Goal: Task Accomplishment & Management: Manage account settings

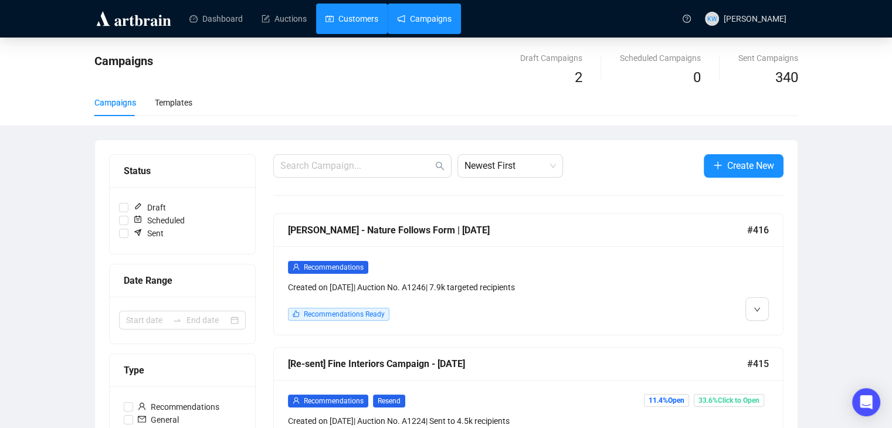
click at [368, 22] on link "Customers" at bounding box center [351, 19] width 53 height 30
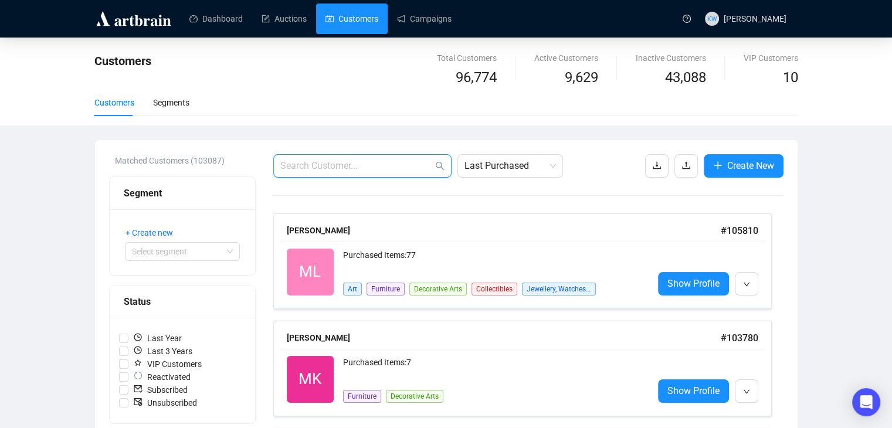
click at [391, 161] on input "text" at bounding box center [356, 166] width 152 height 14
paste input "[EMAIL_ADDRESS][DOMAIN_NAME]"
type input "[EMAIL_ADDRESS][DOMAIN_NAME]"
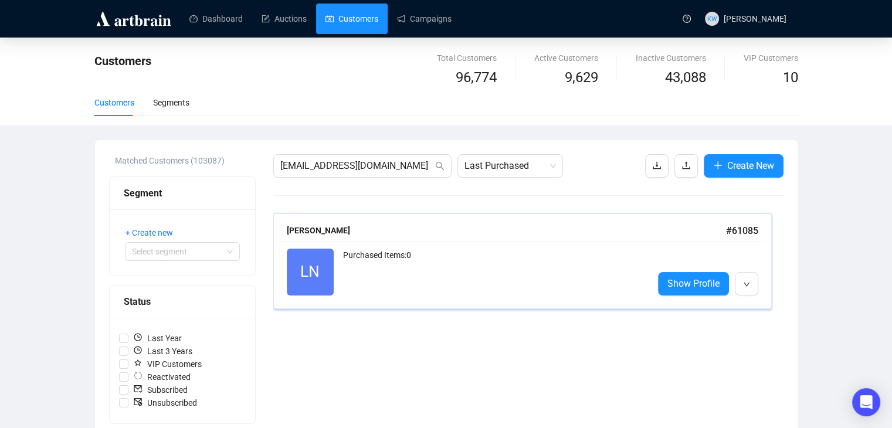
click at [448, 285] on div "Purchased Items: 0" at bounding box center [493, 272] width 301 height 47
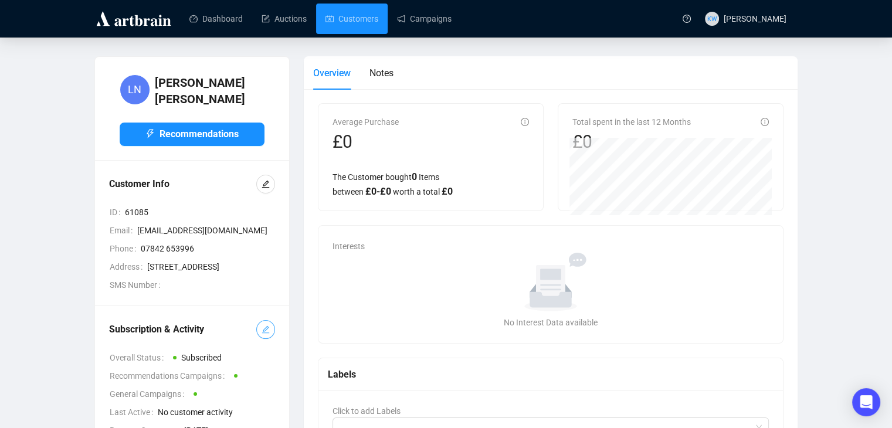
click at [257, 339] on button "button" at bounding box center [265, 329] width 19 height 19
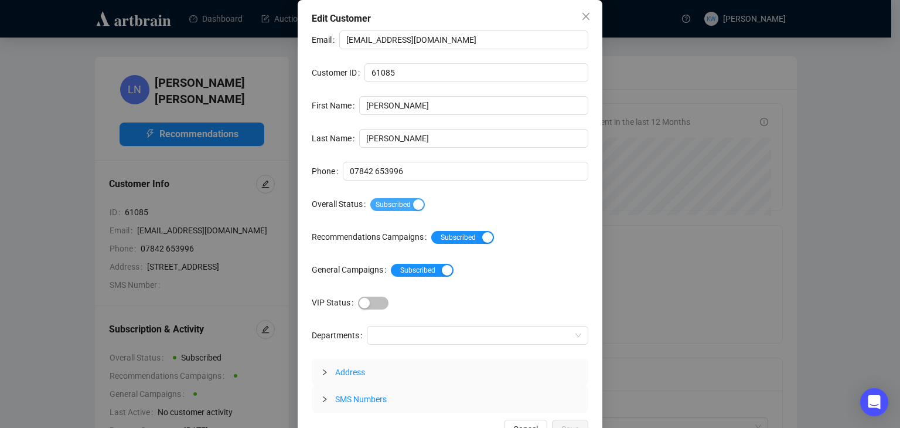
click at [399, 199] on span "Subscribed" at bounding box center [397, 204] width 55 height 13
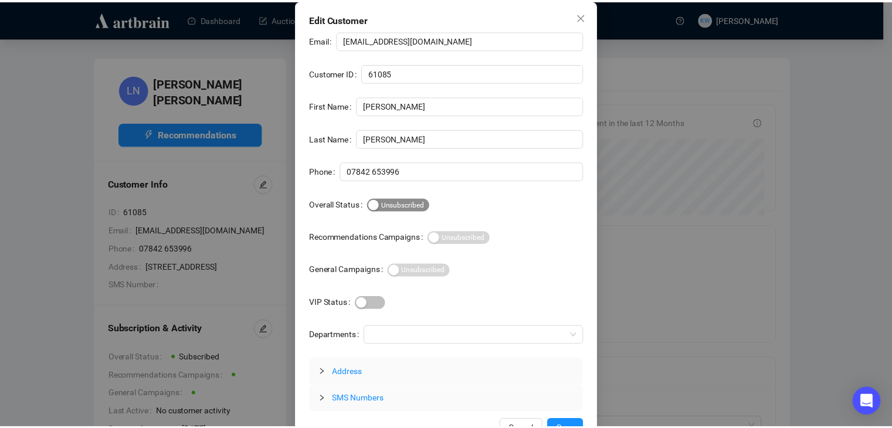
scroll to position [22, 0]
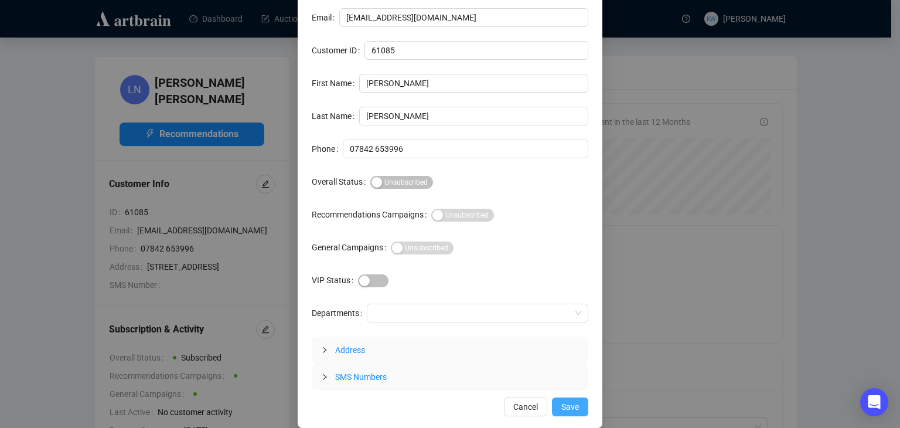
click at [567, 403] on span "Save" at bounding box center [571, 406] width 18 height 13
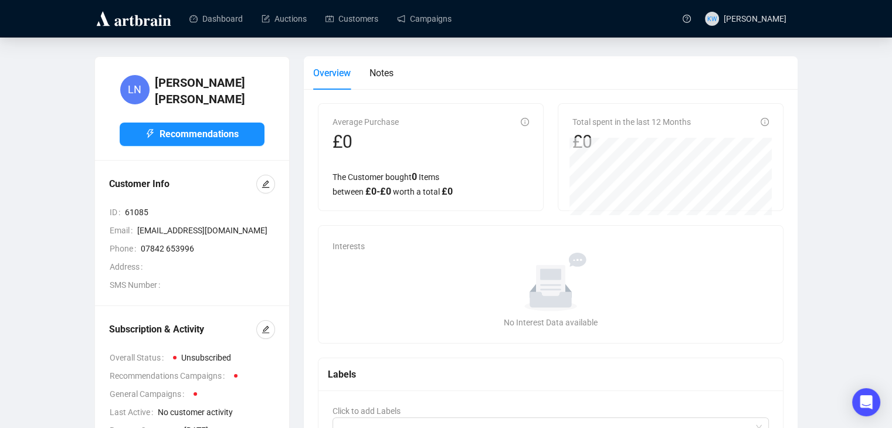
click at [358, 38] on main "LN [PERSON_NAME] Recommendations Customer Info ID 61085 Email [EMAIL_ADDRESS][D…" at bounding box center [446, 299] width 892 height 522
click at [358, 26] on link "Customers" at bounding box center [351, 19] width 53 height 30
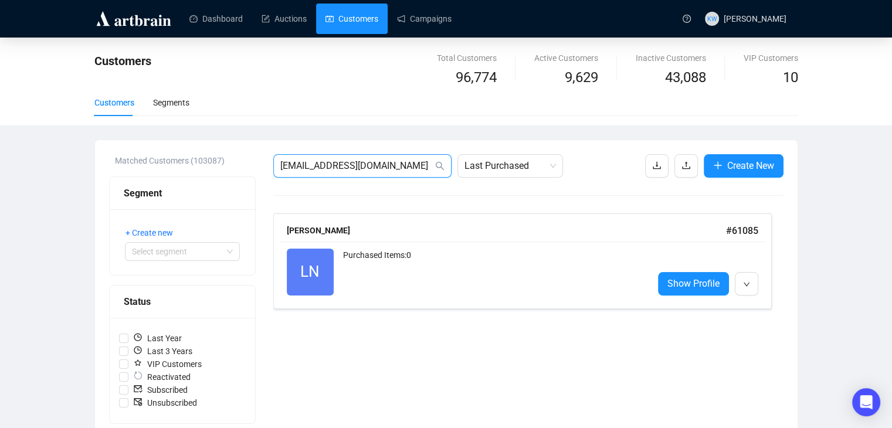
drag, startPoint x: 342, startPoint y: 166, endPoint x: 206, endPoint y: 166, distance: 136.0
paste input "allister.[PERSON_NAME]"
type input "[EMAIL_ADDRESS][PERSON_NAME][DOMAIN_NAME]"
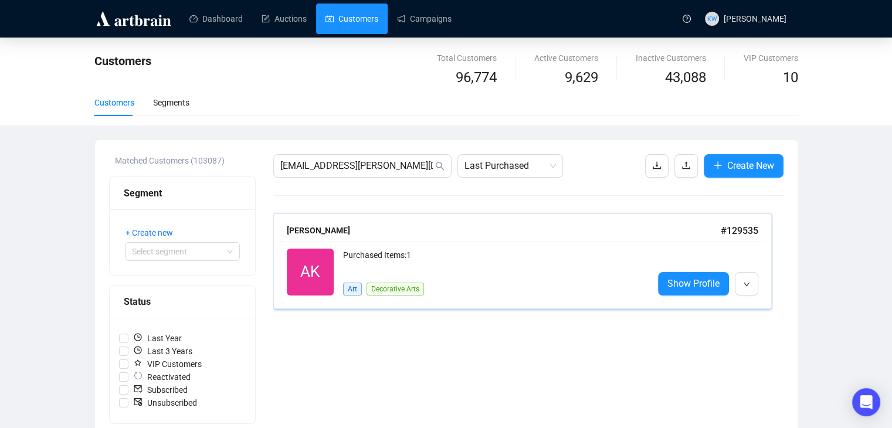
click at [399, 260] on div "Purchased Items: 1" at bounding box center [493, 260] width 301 height 23
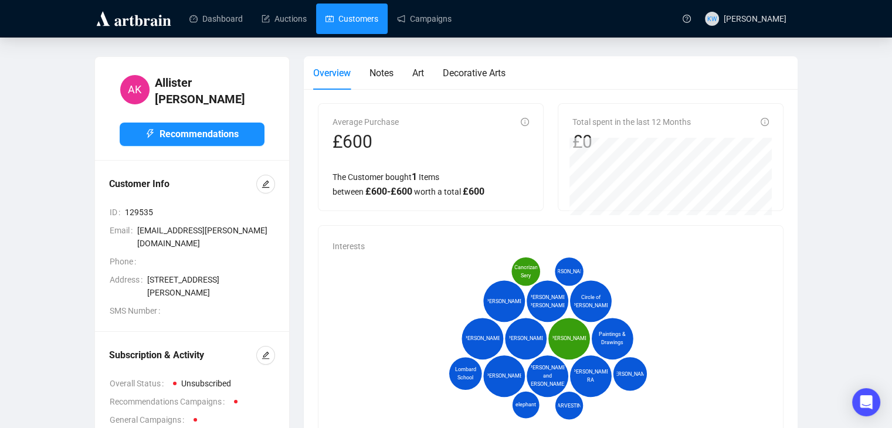
click at [356, 32] on link "Customers" at bounding box center [351, 19] width 53 height 30
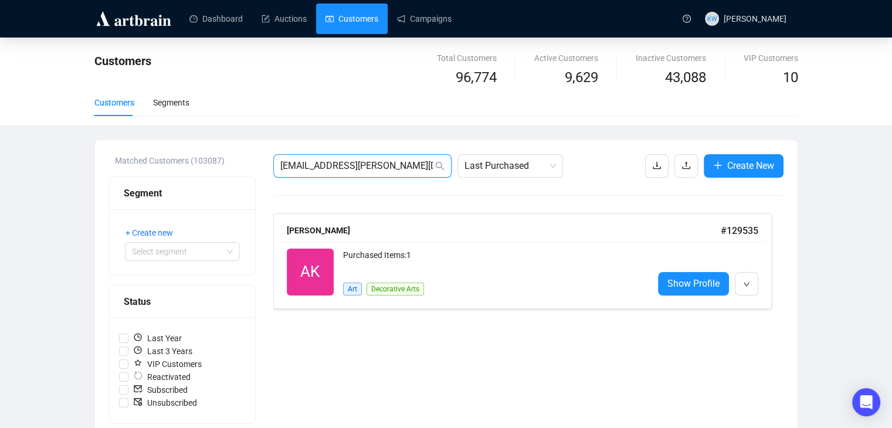
drag, startPoint x: 399, startPoint y: 165, endPoint x: 249, endPoint y: 177, distance: 150.6
paste input "[EMAIL_ADDRESS]"
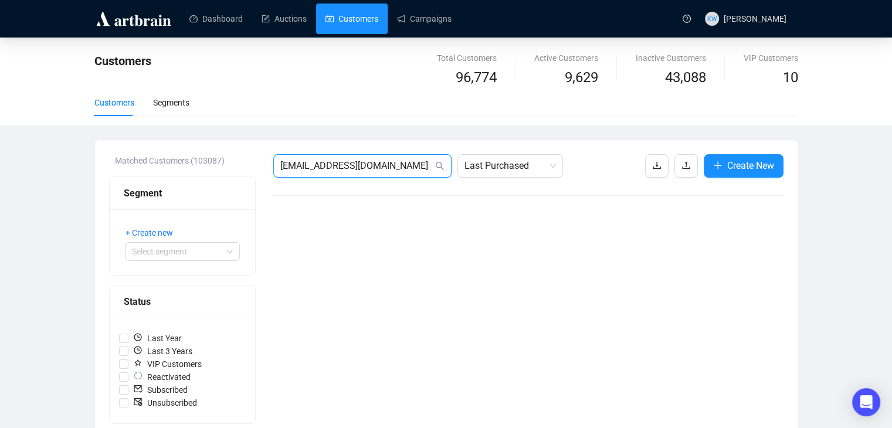
click at [403, 162] on input "[EMAIL_ADDRESS][DOMAIN_NAME]" at bounding box center [356, 166] width 152 height 14
drag, startPoint x: 389, startPoint y: 167, endPoint x: 230, endPoint y: 157, distance: 158.6
paste input "[EMAIL_ADDRESS][DOMAIN_NAME]"
type input "[EMAIL_ADDRESS][DOMAIN_NAME]"
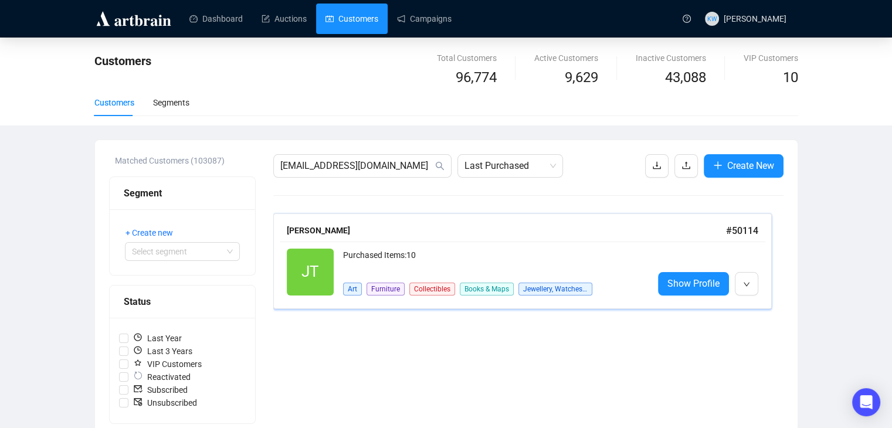
click at [429, 233] on div "[PERSON_NAME]" at bounding box center [506, 230] width 439 height 13
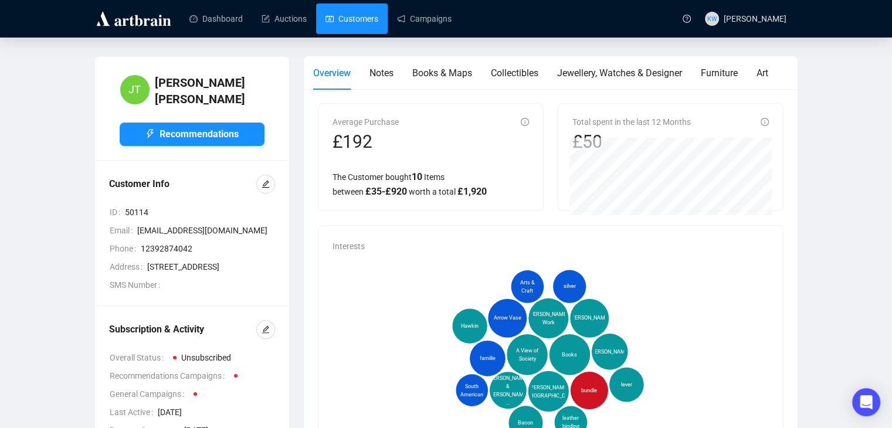
click at [364, 20] on link "Customers" at bounding box center [351, 19] width 53 height 30
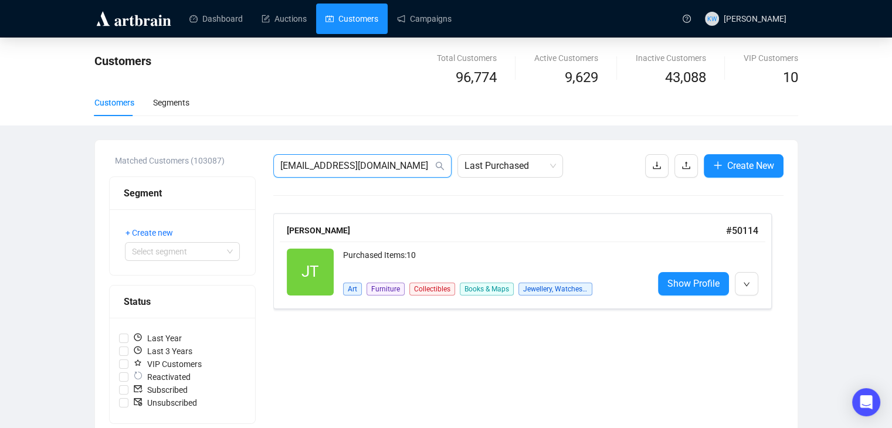
drag, startPoint x: 406, startPoint y: 166, endPoint x: 264, endPoint y: 157, distance: 142.2
paste input "[EMAIL_ADDRESS][DOMAIN_NAME]"
type input "[EMAIL_ADDRESS][DOMAIN_NAME]"
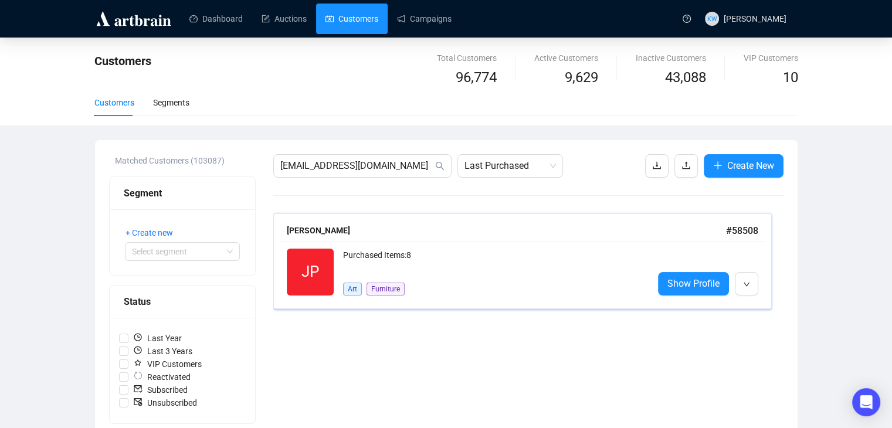
click at [368, 244] on div "JP Reactivated Purchased Items: 8 Art Furniture Show Profile" at bounding box center [522, 272] width 485 height 61
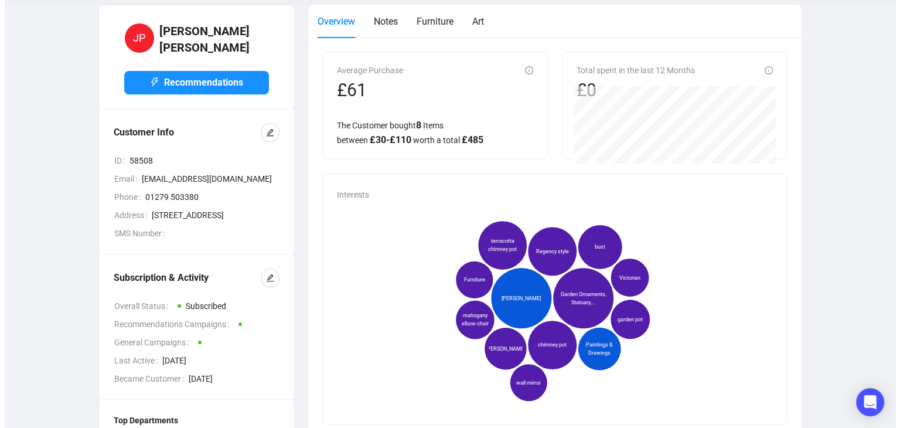
scroll to position [52, 0]
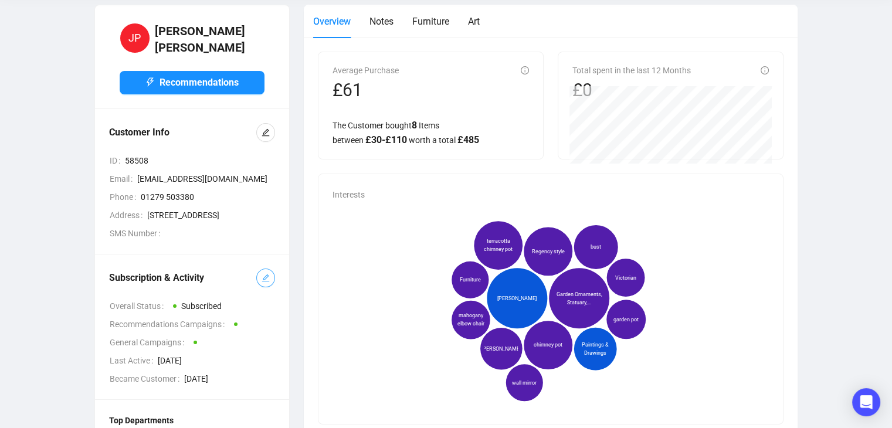
click at [270, 287] on button "button" at bounding box center [265, 277] width 19 height 19
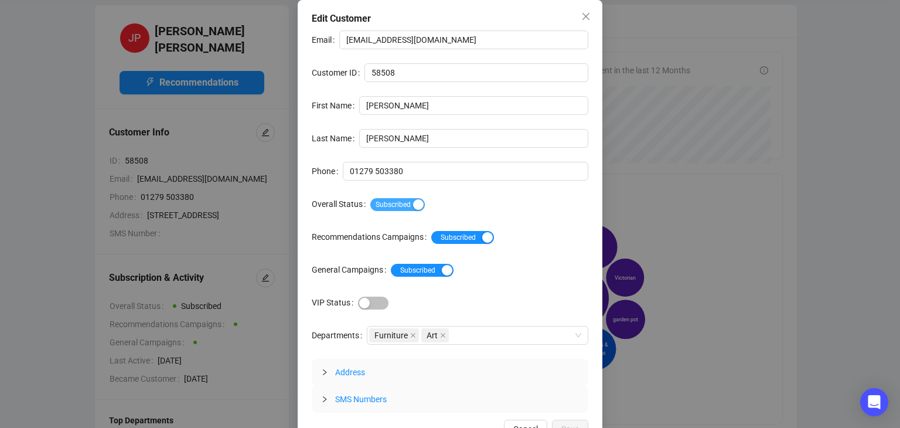
click at [370, 199] on span "Subscribed" at bounding box center [397, 204] width 55 height 13
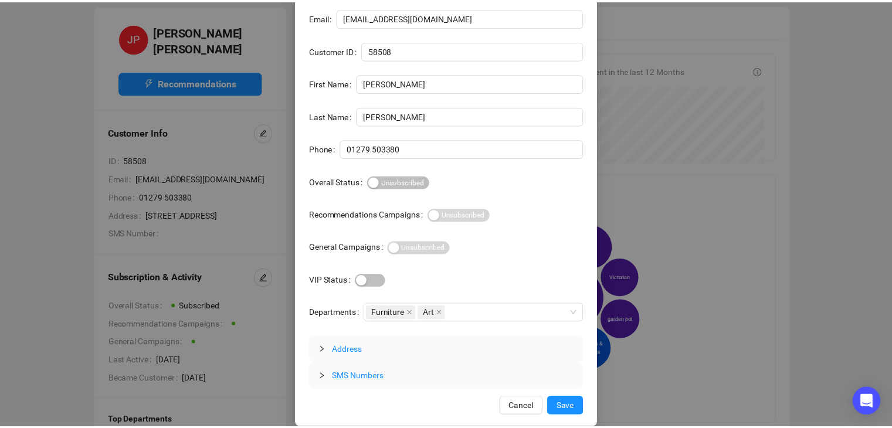
scroll to position [22, 0]
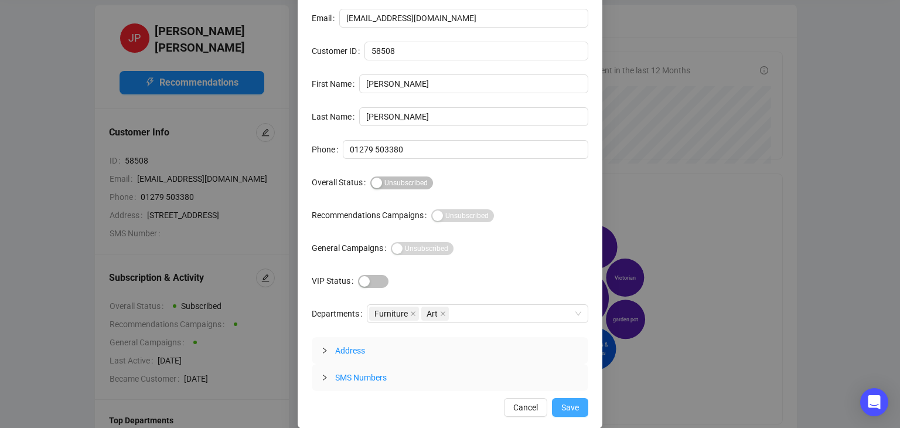
click at [574, 412] on span "Save" at bounding box center [571, 407] width 18 height 13
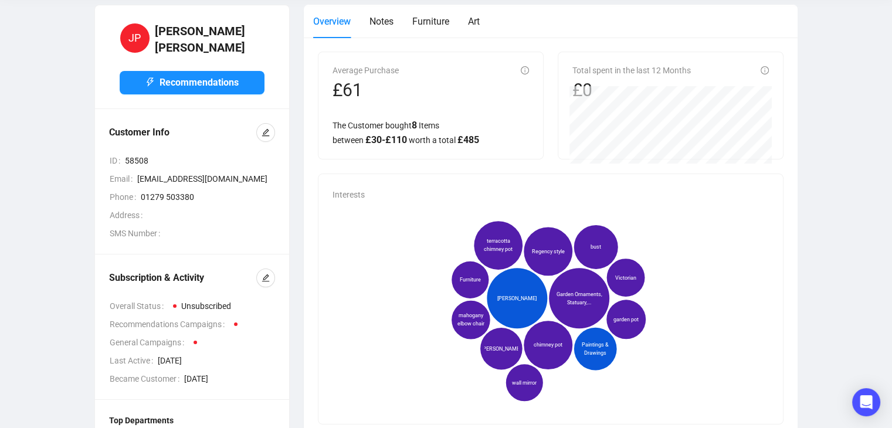
scroll to position [0, 0]
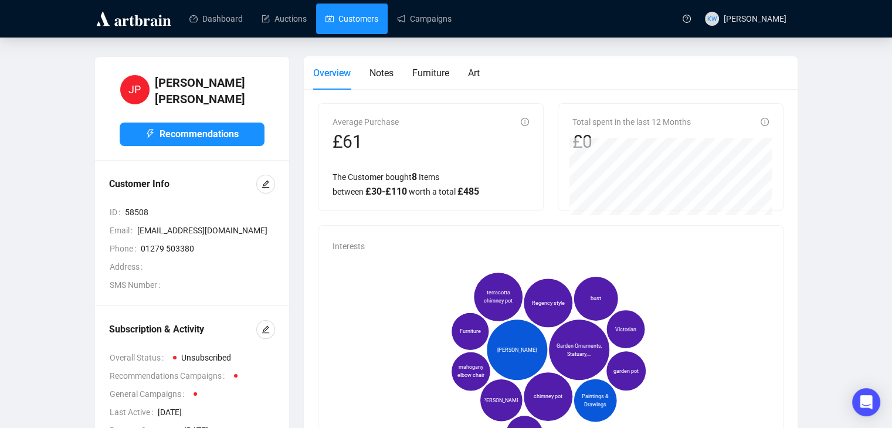
click at [362, 17] on link "Customers" at bounding box center [351, 19] width 53 height 30
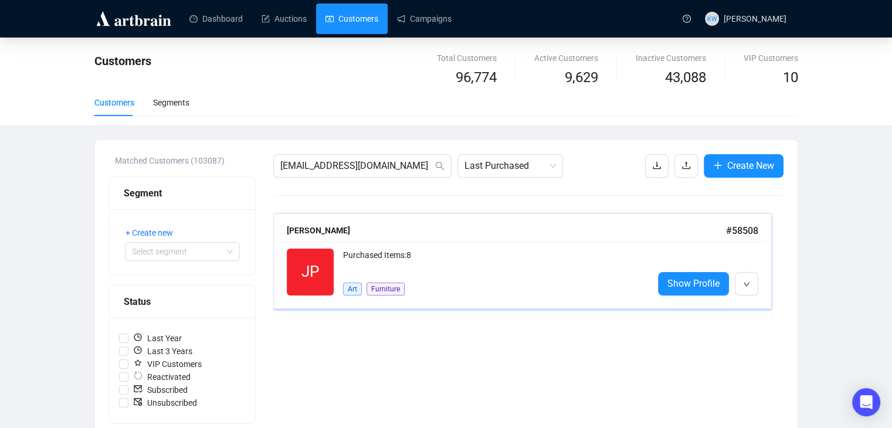
click at [523, 244] on div "JP Reactivated Purchased Items: 8 Art Furniture Show Profile" at bounding box center [522, 272] width 485 height 61
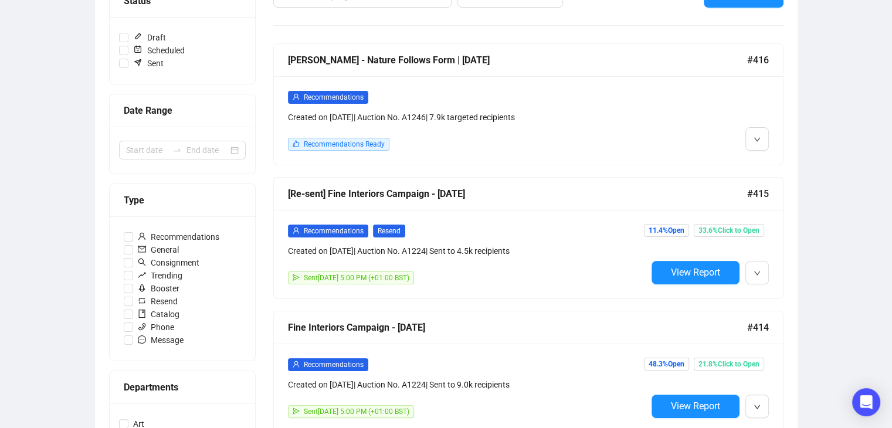
scroll to position [171, 0]
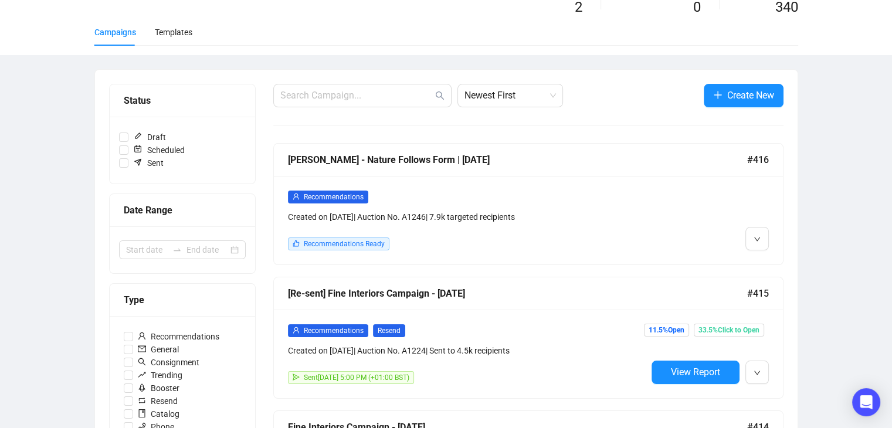
scroll to position [66, 0]
